Goal: Book appointment/travel/reservation

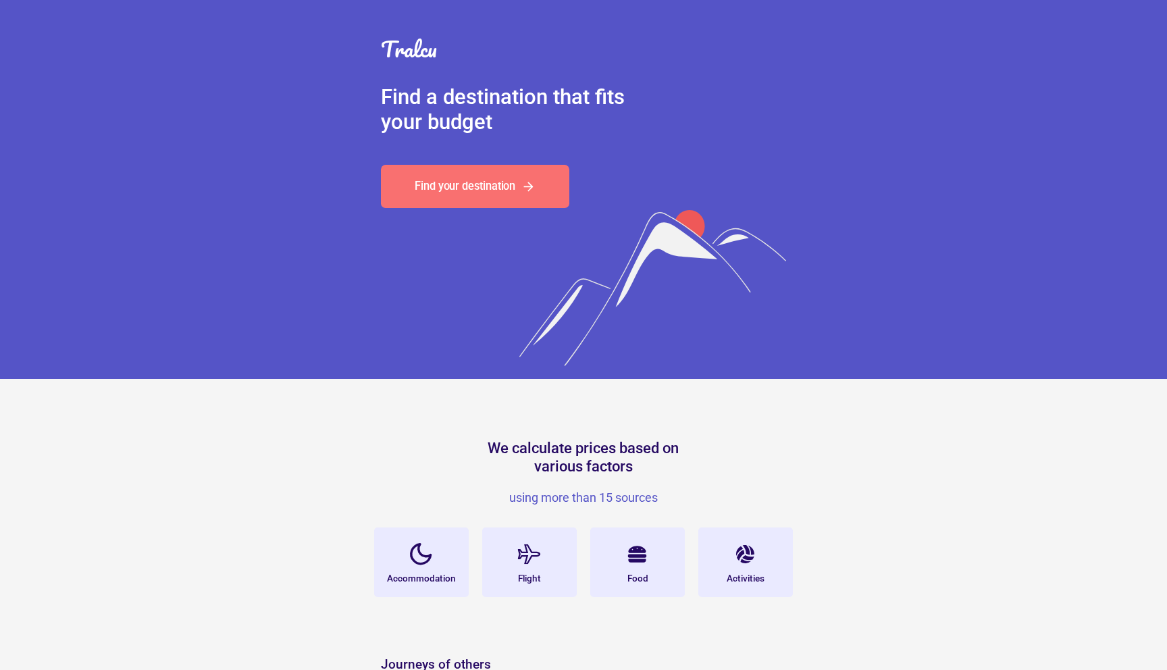
click at [466, 189] on div "Find your destination" at bounding box center [465, 186] width 101 height 11
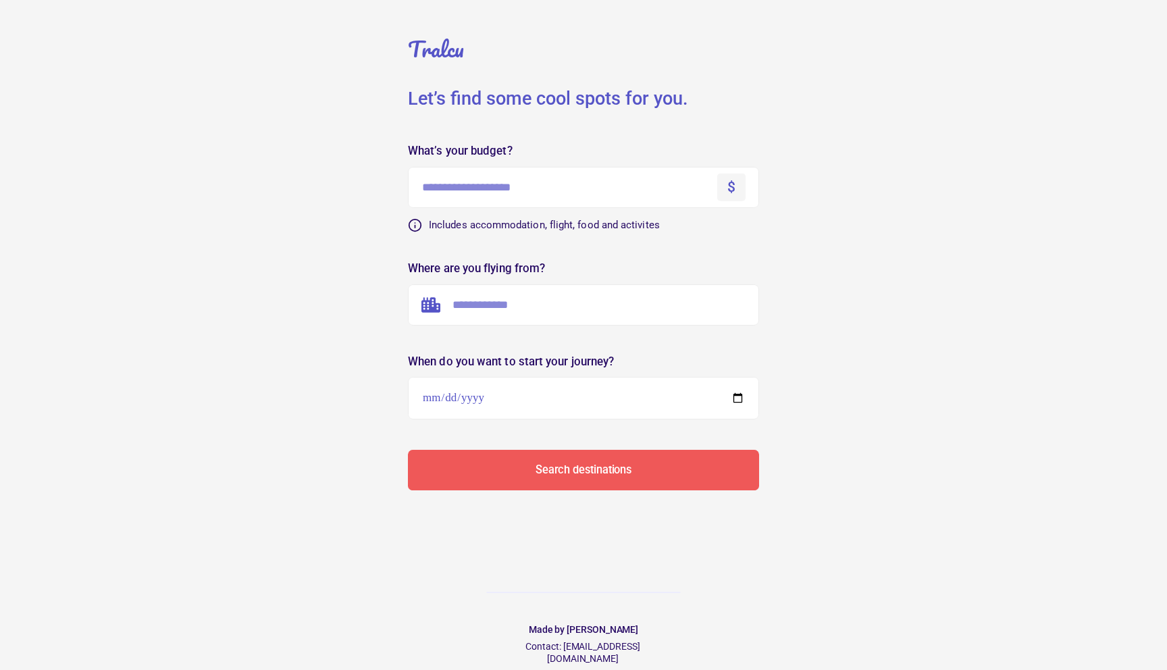
click at [466, 191] on input "text" at bounding box center [583, 187] width 351 height 41
type input "****"
click at [743, 248] on form "Tralcu Let’s find some cool spots for you. What’s your budget? **** $ We couldn…" at bounding box center [583, 245] width 405 height 490
click at [538, 305] on input "text" at bounding box center [583, 304] width 351 height 41
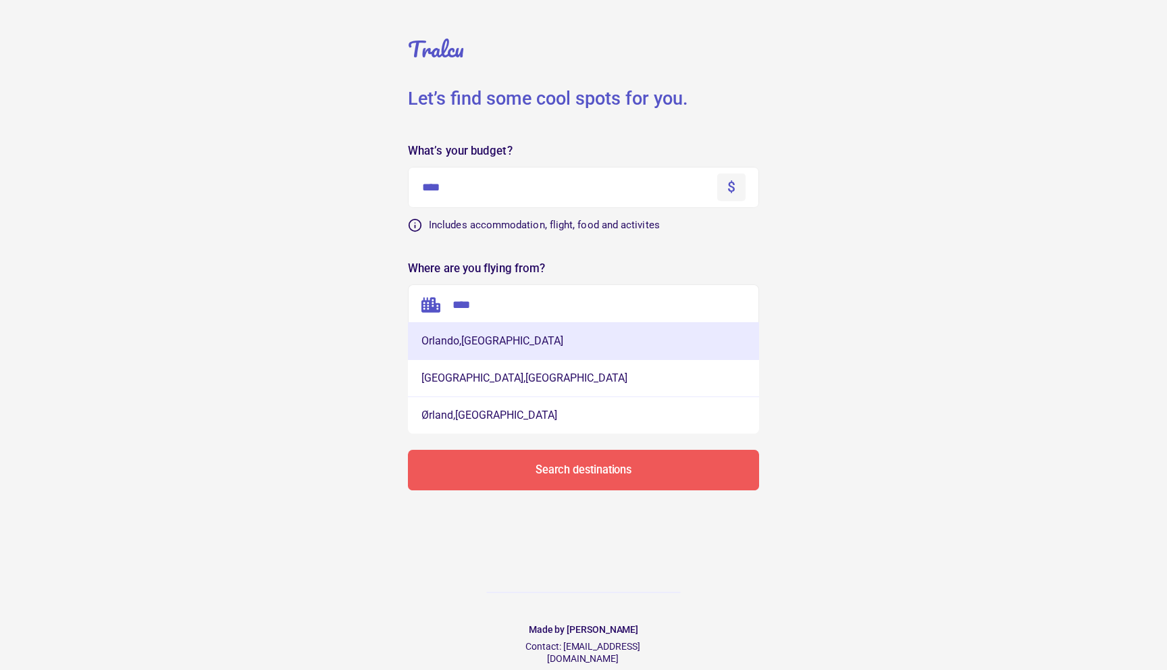
click at [521, 342] on button "[GEOGRAPHIC_DATA] , [GEOGRAPHIC_DATA]" at bounding box center [583, 340] width 351 height 37
type input "**********"
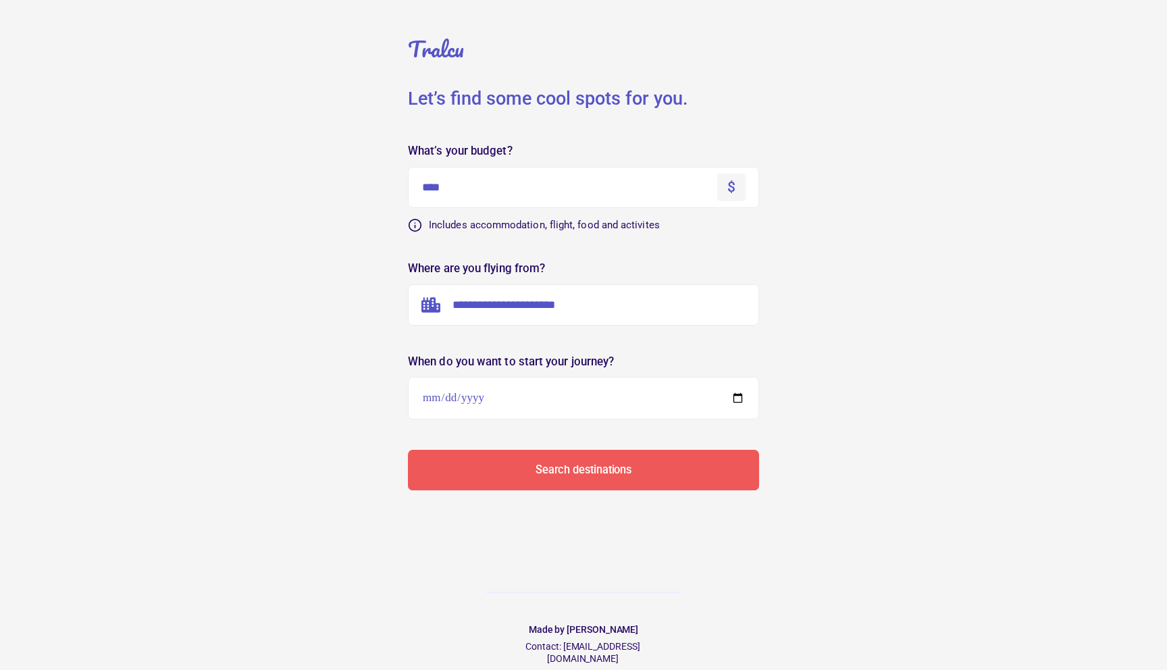
click at [538, 402] on input "date" at bounding box center [583, 398] width 351 height 43
click at [736, 394] on input "date" at bounding box center [583, 398] width 351 height 43
type input "**********"
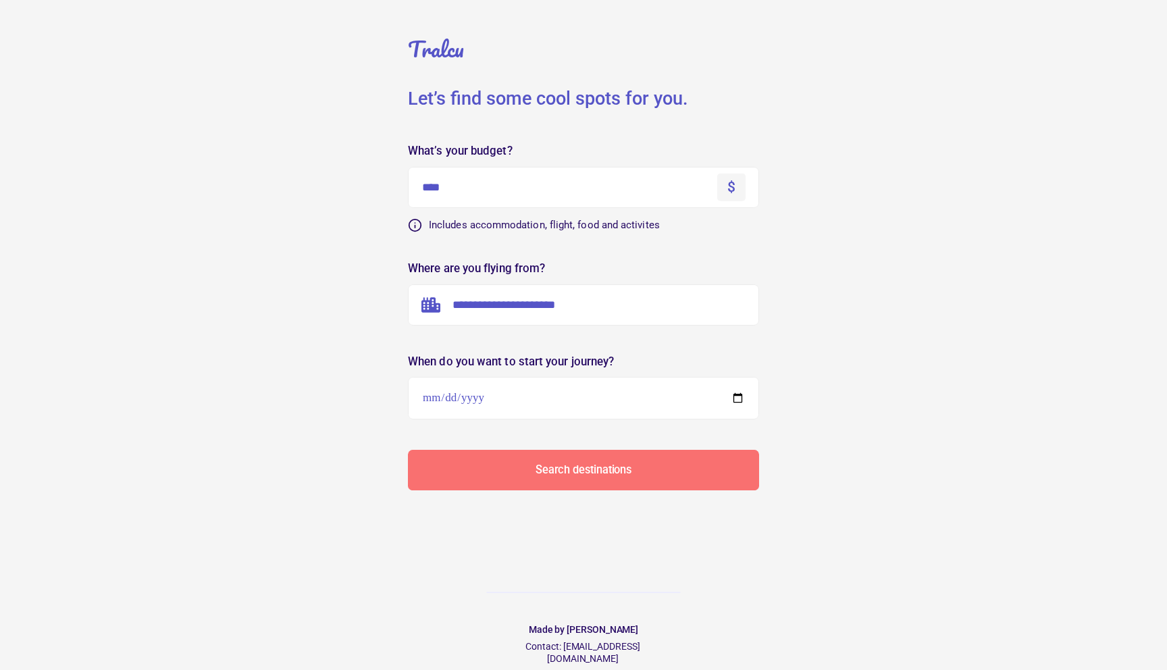
click at [604, 473] on div "Search destinations" at bounding box center [583, 469] width 96 height 11
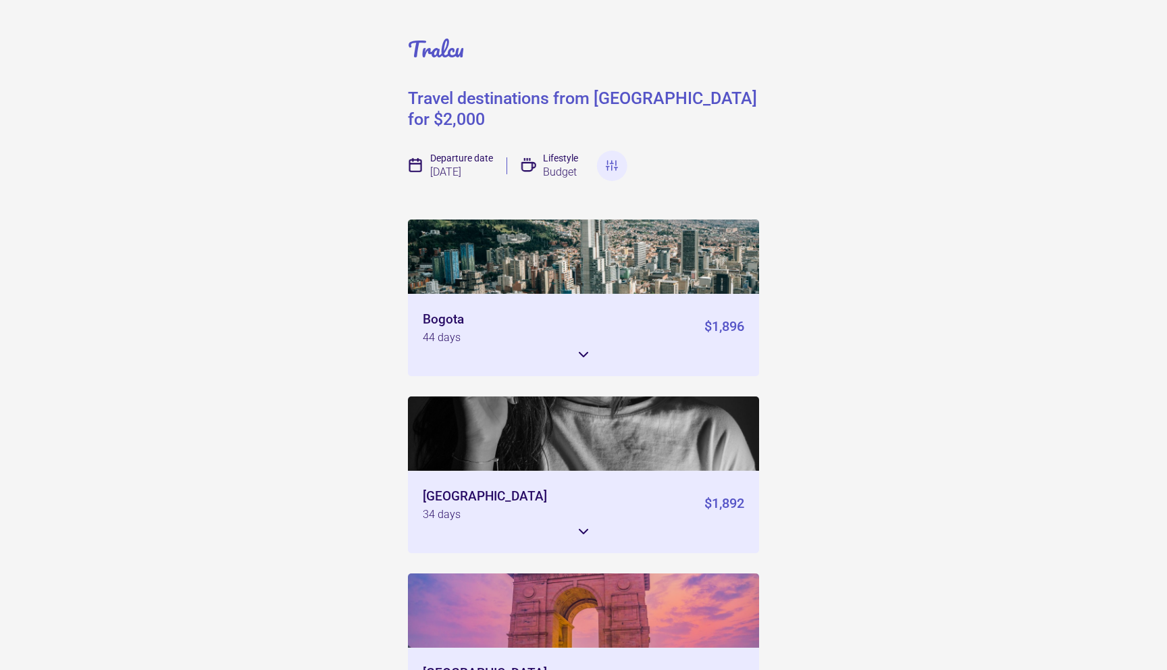
click at [579, 352] on icon at bounding box center [583, 354] width 8 height 4
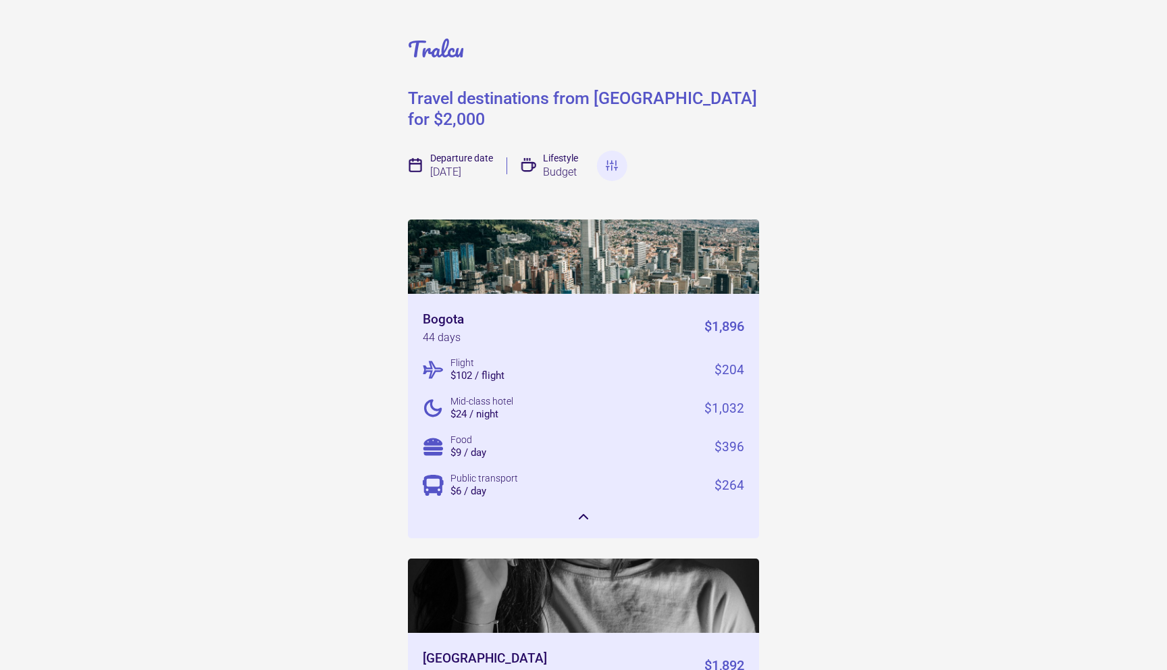
click at [576, 219] on img at bounding box center [583, 256] width 351 height 74
click at [557, 269] on img at bounding box center [583, 256] width 351 height 74
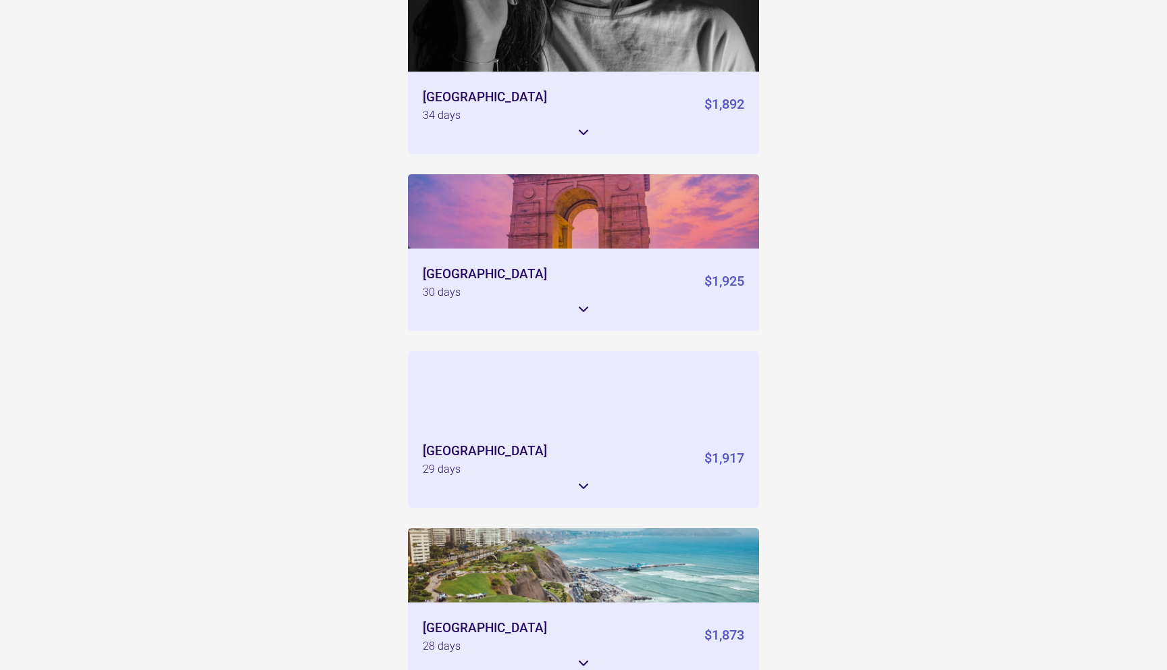
scroll to position [562, 0]
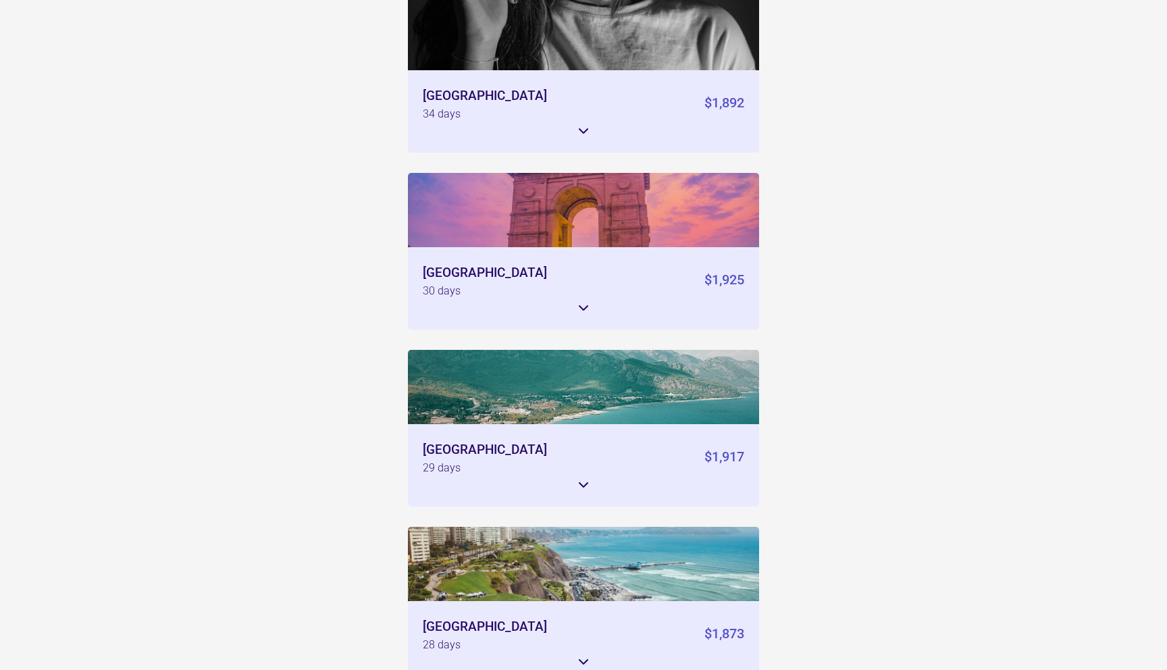
click at [583, 477] on icon at bounding box center [583, 485] width 16 height 16
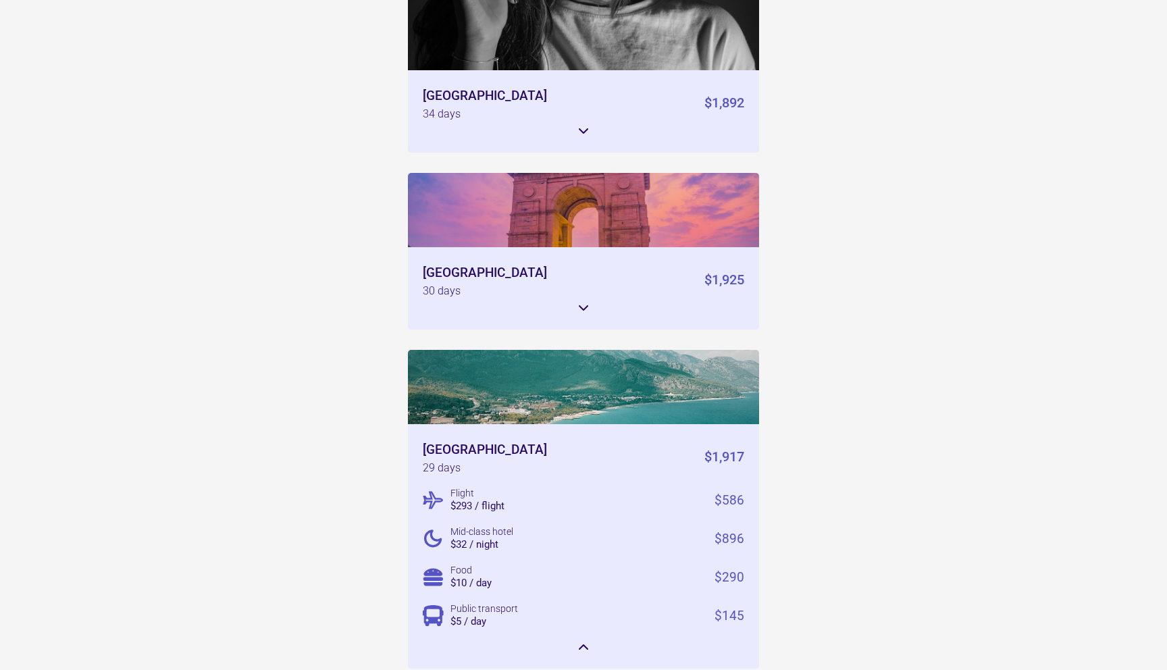
click at [482, 487] on div "Flight $293 / flight" at bounding box center [485, 499] width 70 height 25
click at [733, 494] on div "$586" at bounding box center [729, 500] width 30 height 13
click at [479, 501] on div "$293 / flight" at bounding box center [477, 506] width 54 height 10
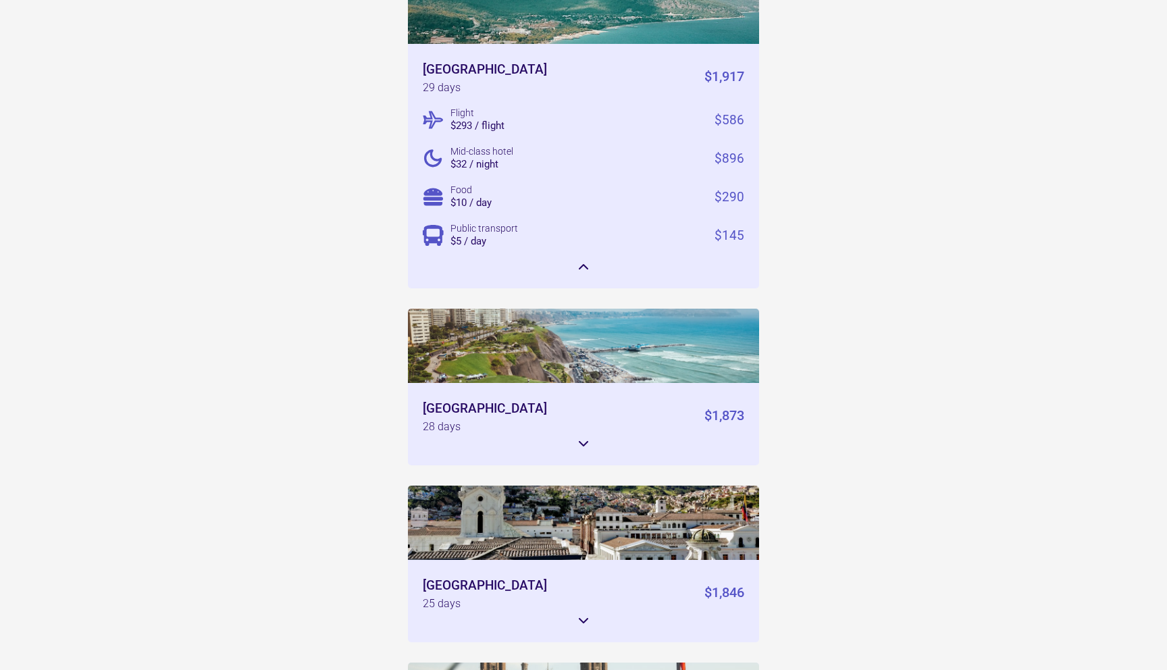
scroll to position [981, 0]
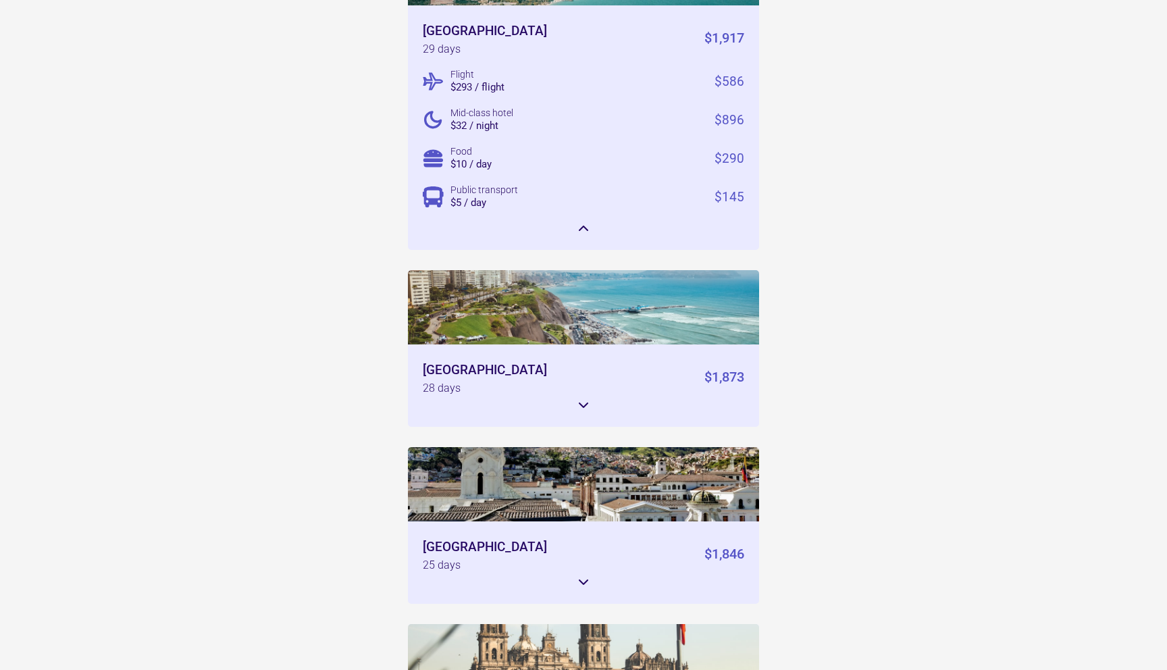
click at [585, 397] on icon at bounding box center [583, 405] width 16 height 16
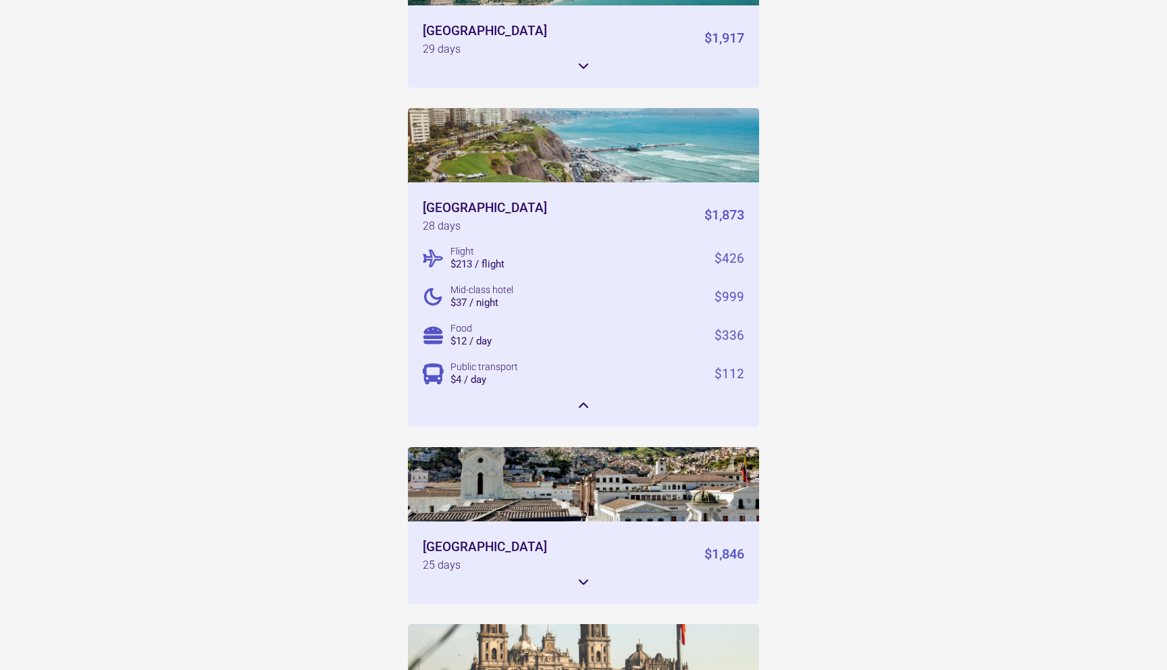
click at [484, 259] on div "$213 / flight" at bounding box center [477, 264] width 54 height 10
click at [740, 252] on div "$426" at bounding box center [729, 258] width 30 height 13
drag, startPoint x: 741, startPoint y: 240, endPoint x: 605, endPoint y: 240, distance: 136.4
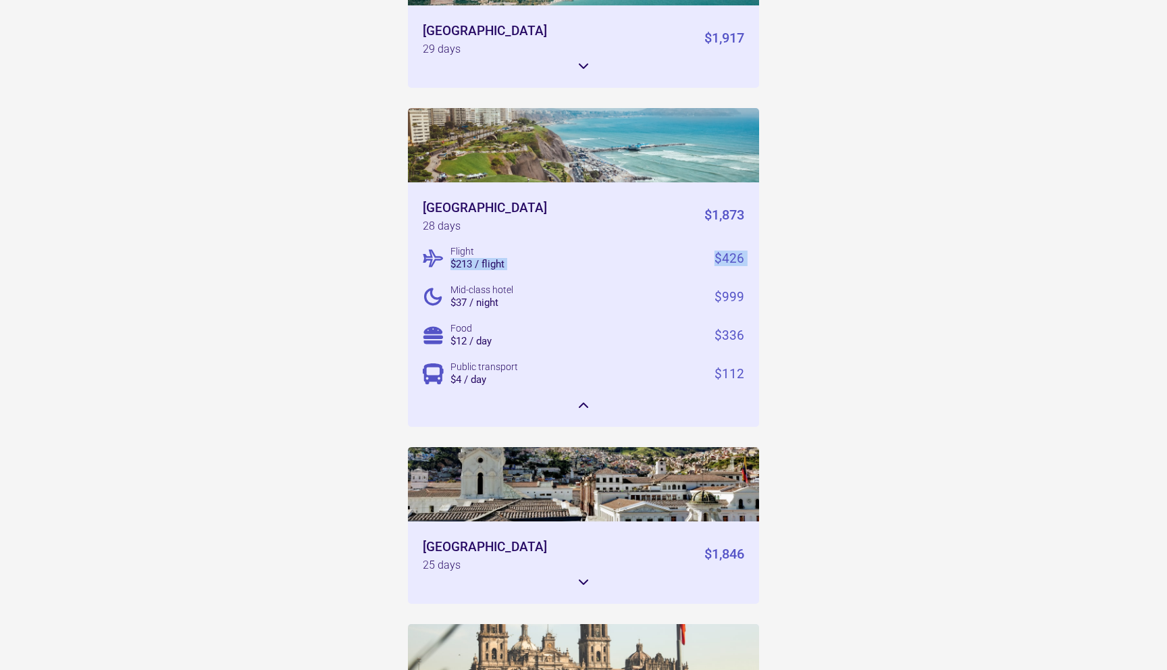
click at [605, 246] on div "Flight $213 / flight $426" at bounding box center [583, 258] width 321 height 25
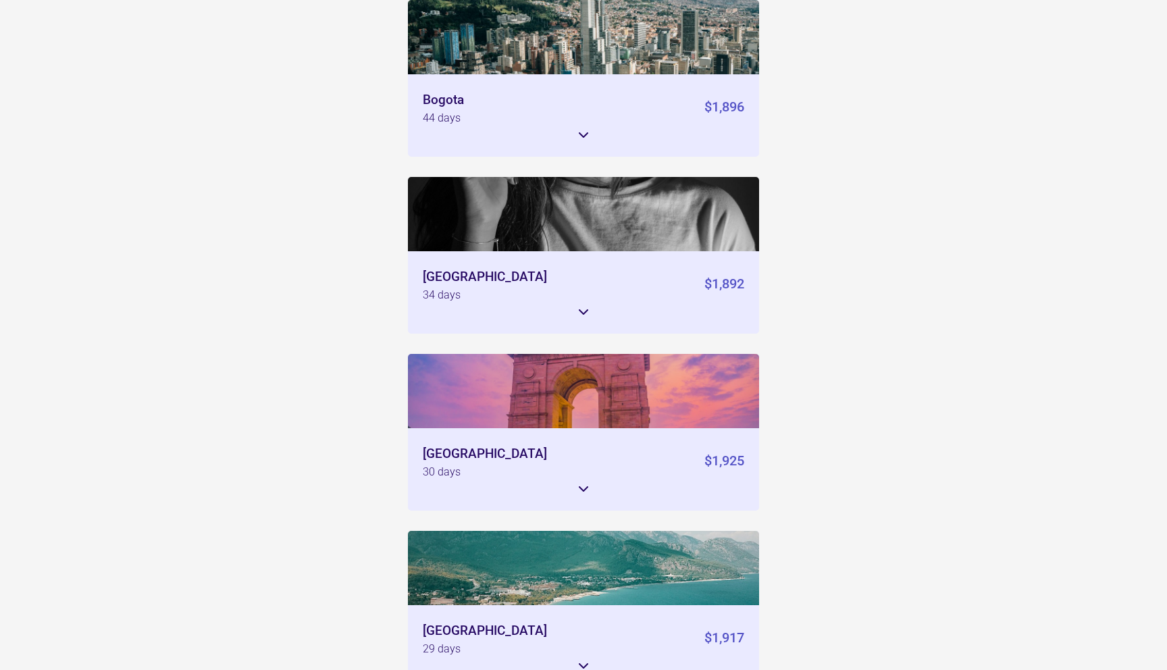
scroll to position [0, 0]
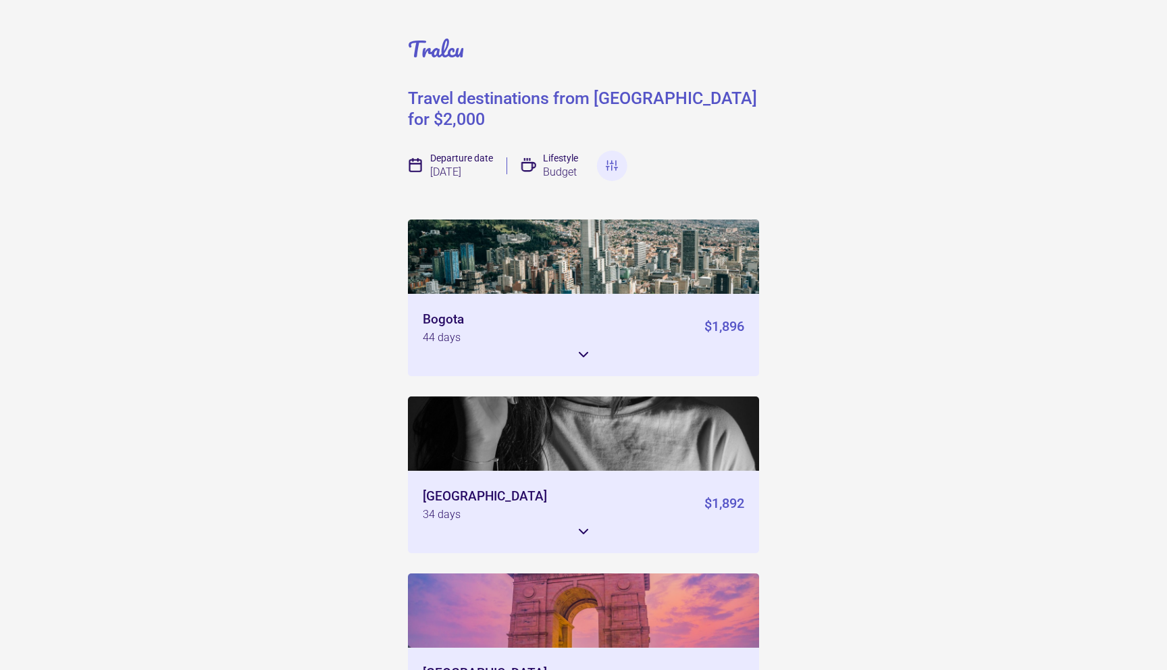
click at [551, 96] on div "Travel destinations from [GEOGRAPHIC_DATA] for $2,000" at bounding box center [583, 109] width 351 height 43
click at [616, 159] on img at bounding box center [612, 166] width 14 height 14
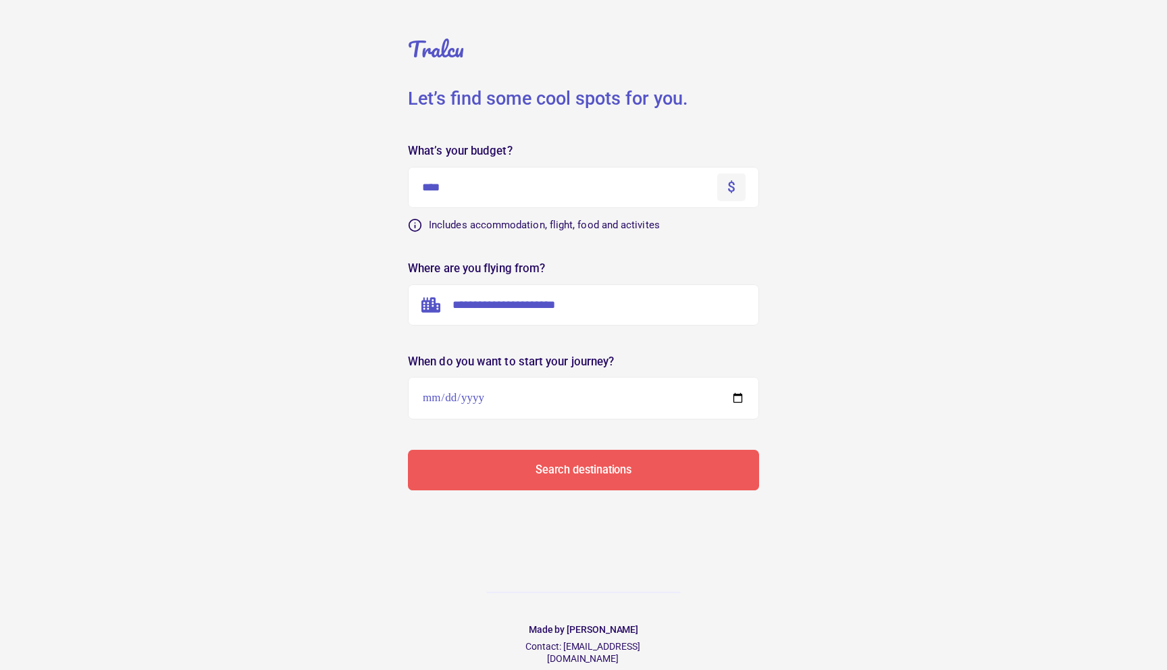
drag, startPoint x: 469, startPoint y: 189, endPoint x: 395, endPoint y: 186, distance: 74.3
click at [395, 188] on form "**********" at bounding box center [583, 245] width 405 height 490
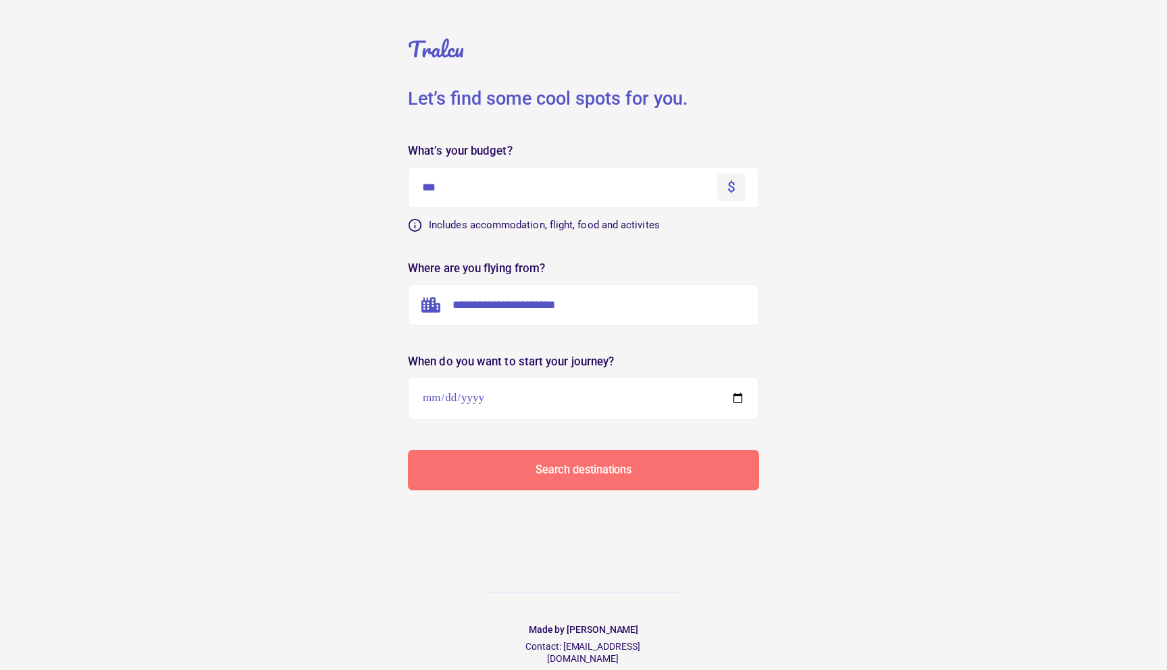
type input "***"
click at [522, 471] on button "Search destinations" at bounding box center [583, 470] width 351 height 40
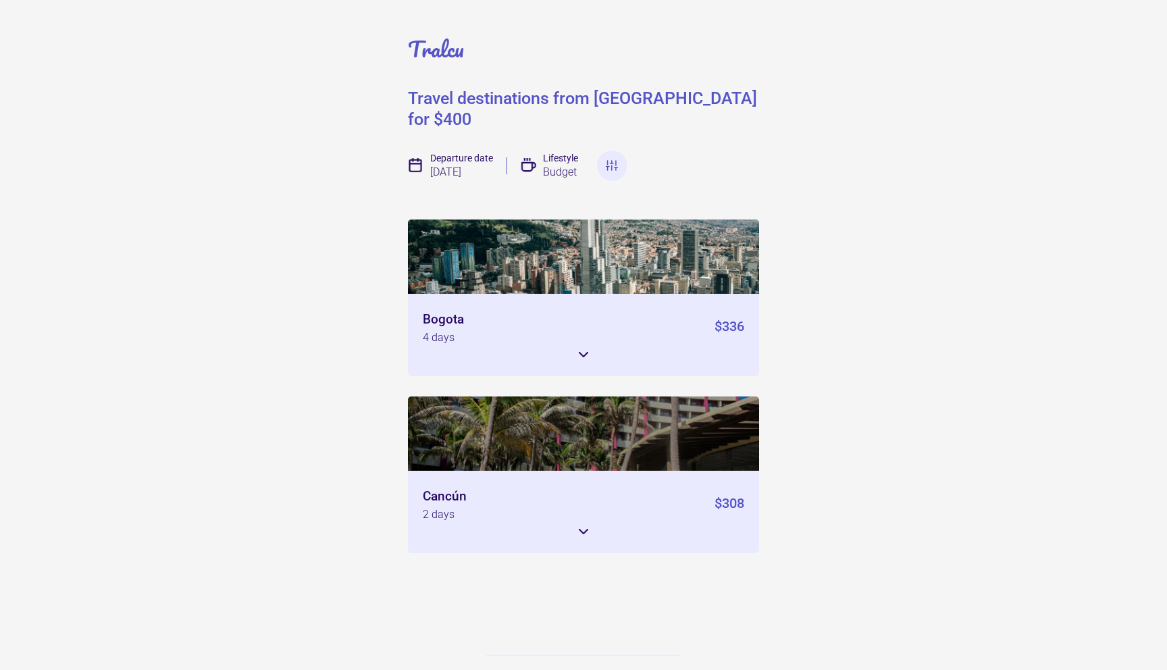
click at [584, 346] on icon at bounding box center [583, 354] width 16 height 16
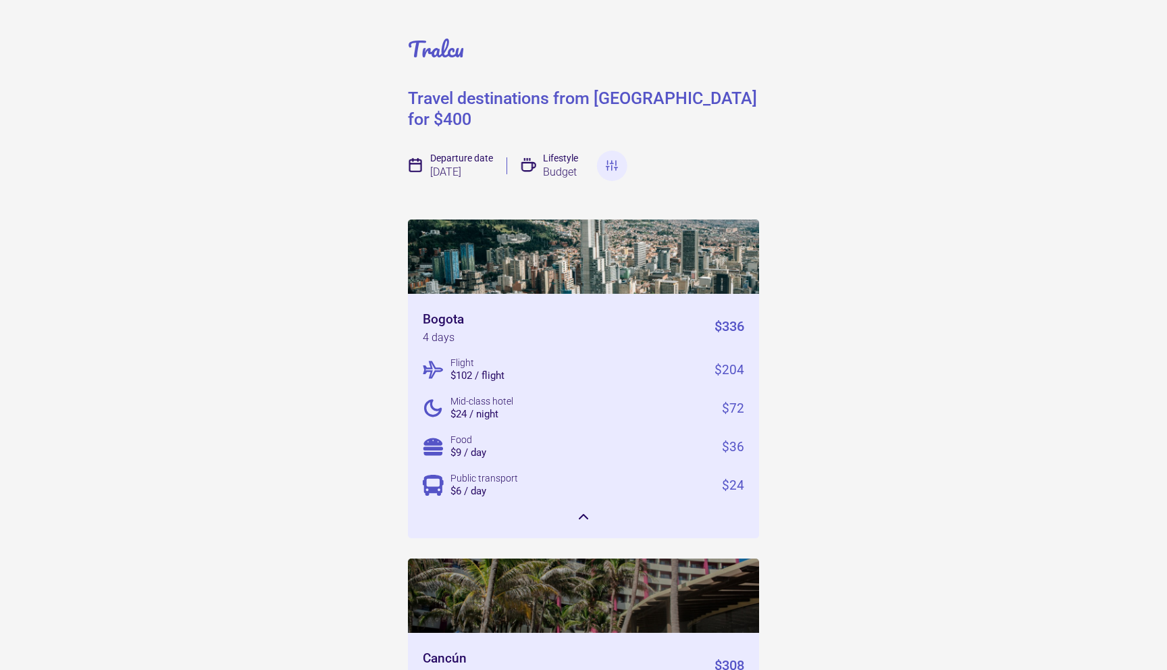
click at [467, 367] on div "Flight $102 / flight $204 Mid-class hotel $24 / night $72 Food $9 / day $36 Pub…" at bounding box center [583, 427] width 321 height 140
click at [467, 361] on div "Flight $102 / flight" at bounding box center [485, 369] width 70 height 25
click at [467, 371] on div "$102 / flight" at bounding box center [477, 376] width 54 height 10
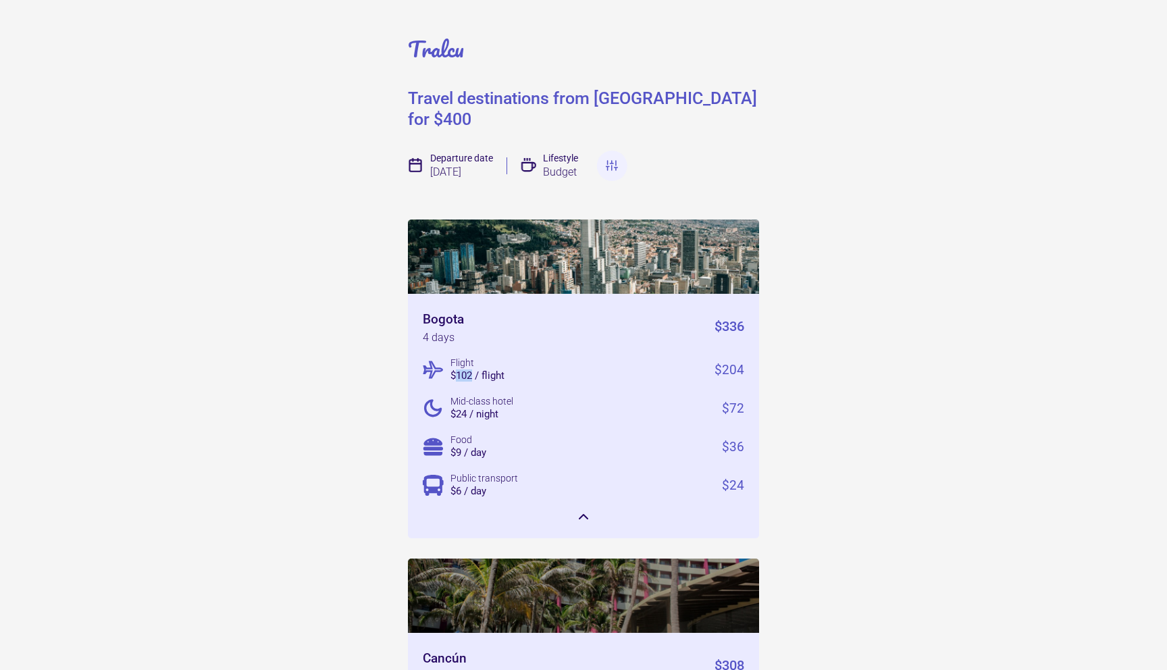
click at [613, 159] on img at bounding box center [612, 166] width 14 height 14
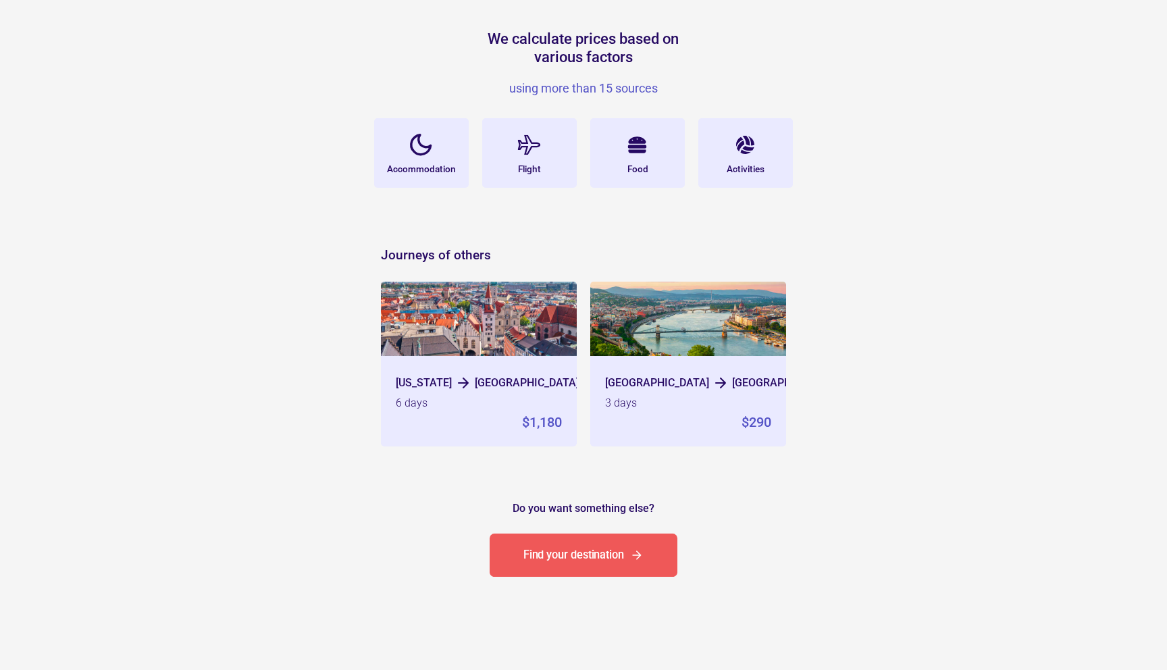
scroll to position [404, 0]
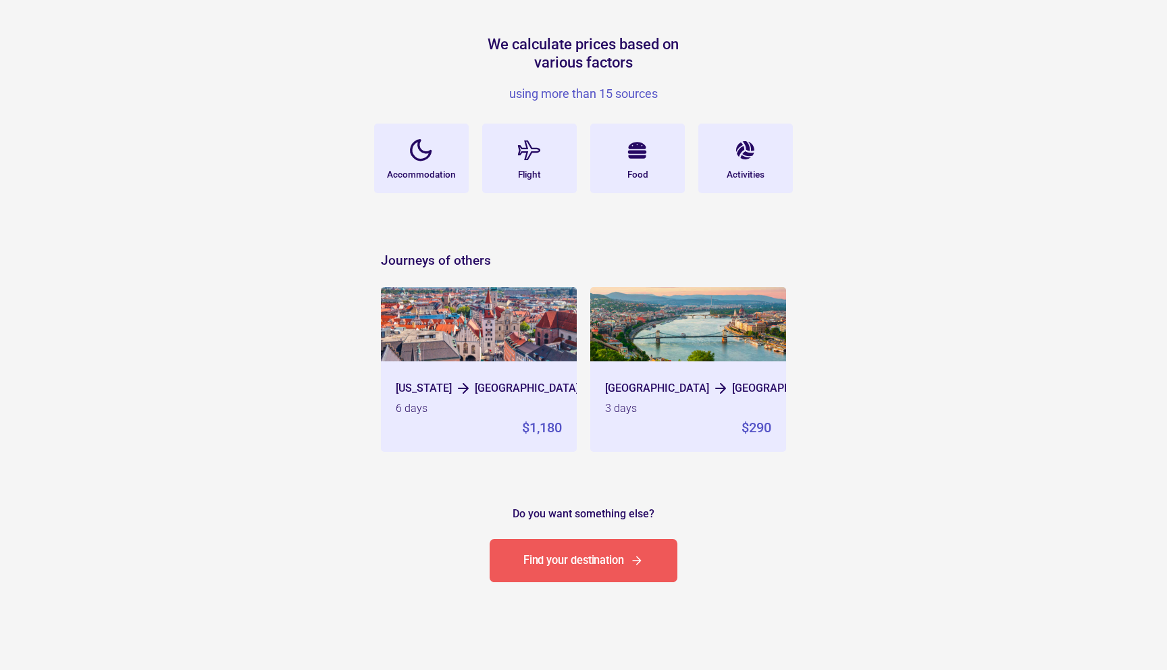
click at [547, 95] on div "using more than 15 sources" at bounding box center [583, 94] width 203 height 12
click at [418, 176] on div "Accommodation" at bounding box center [421, 174] width 69 height 9
click at [550, 176] on div "Flight" at bounding box center [529, 159] width 95 height 70
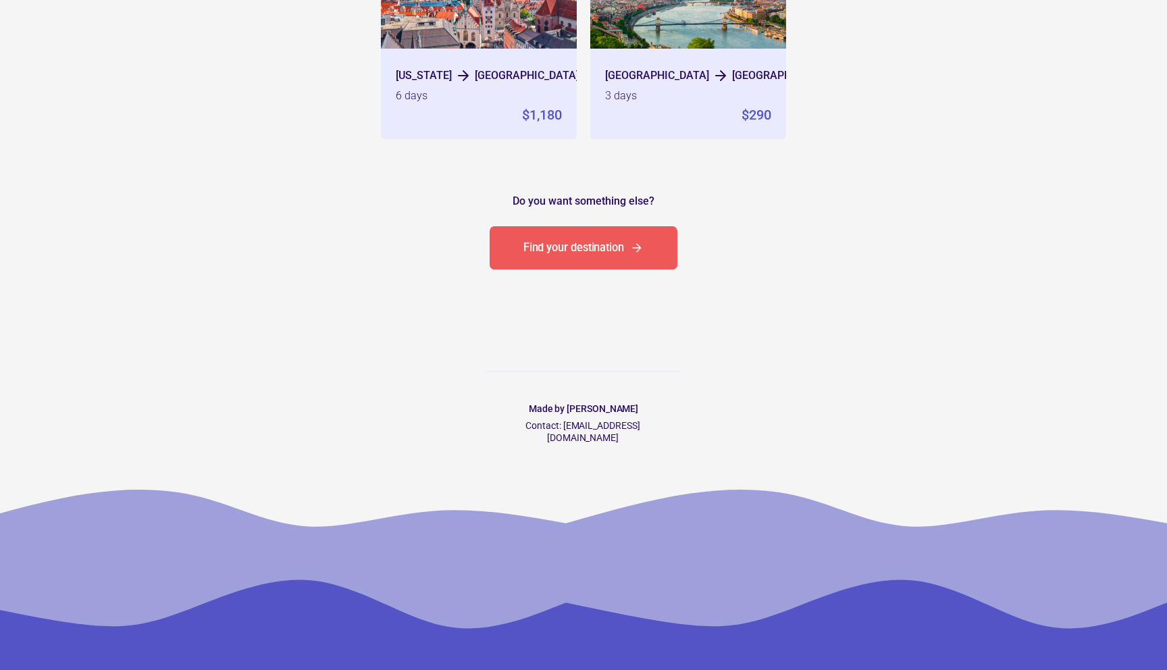
scroll to position [712, 0]
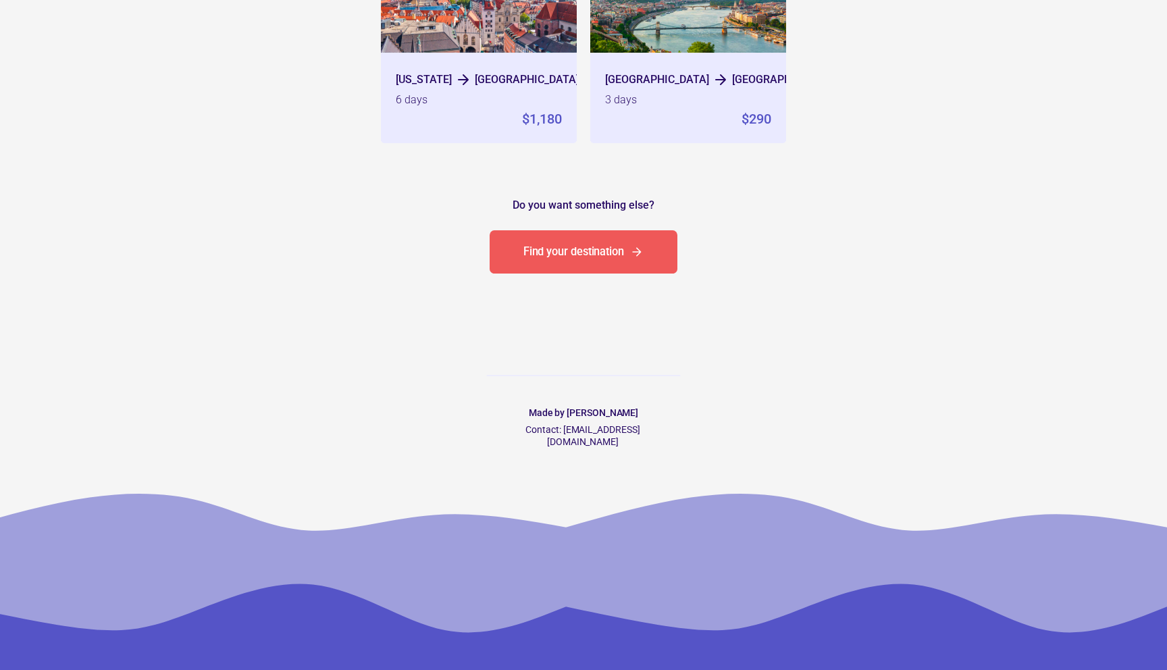
click at [581, 204] on div "Do you want something else?" at bounding box center [583, 205] width 142 height 11
